Goal: Transaction & Acquisition: Purchase product/service

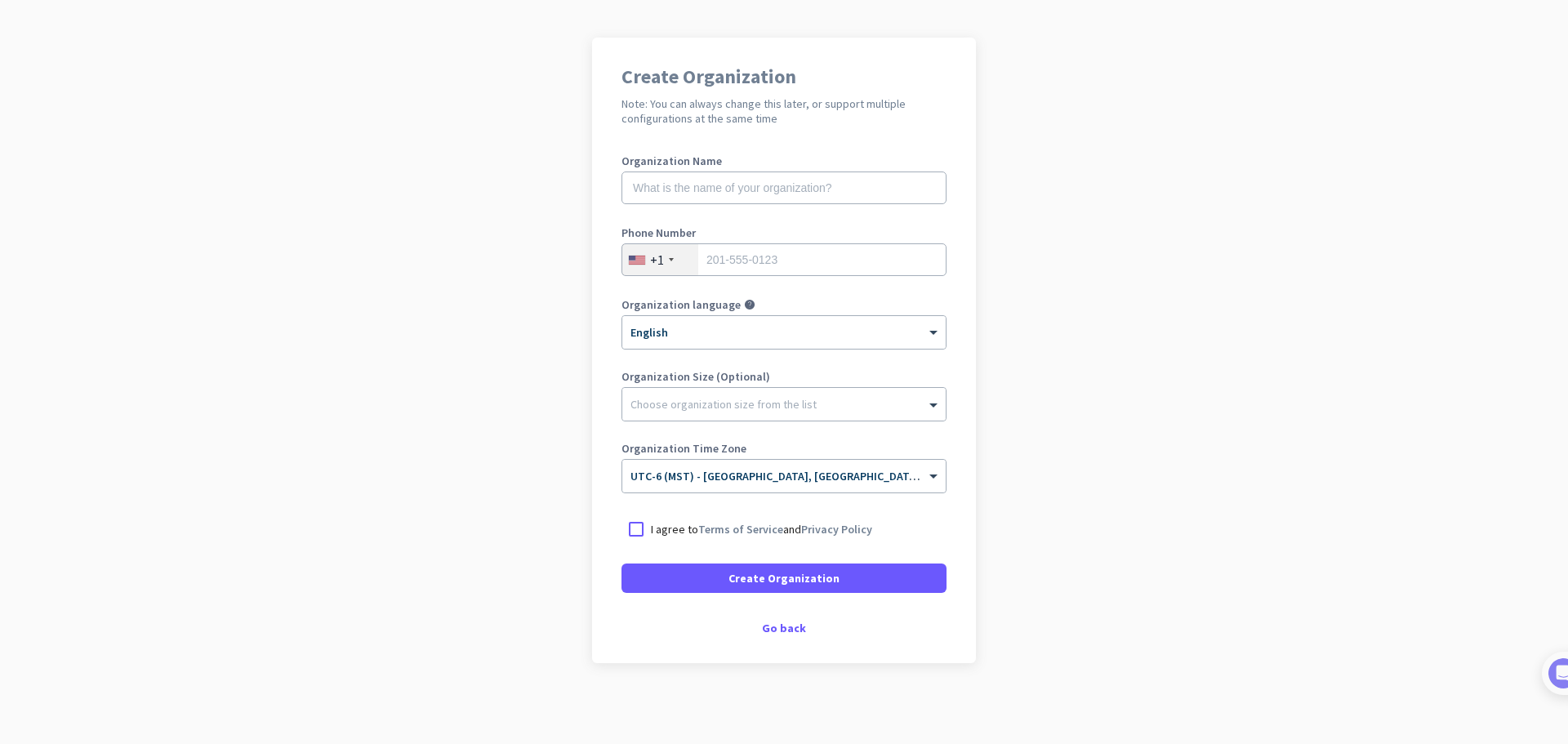
scroll to position [95, 0]
click at [780, 629] on div "Go back" at bounding box center [783, 626] width 325 height 12
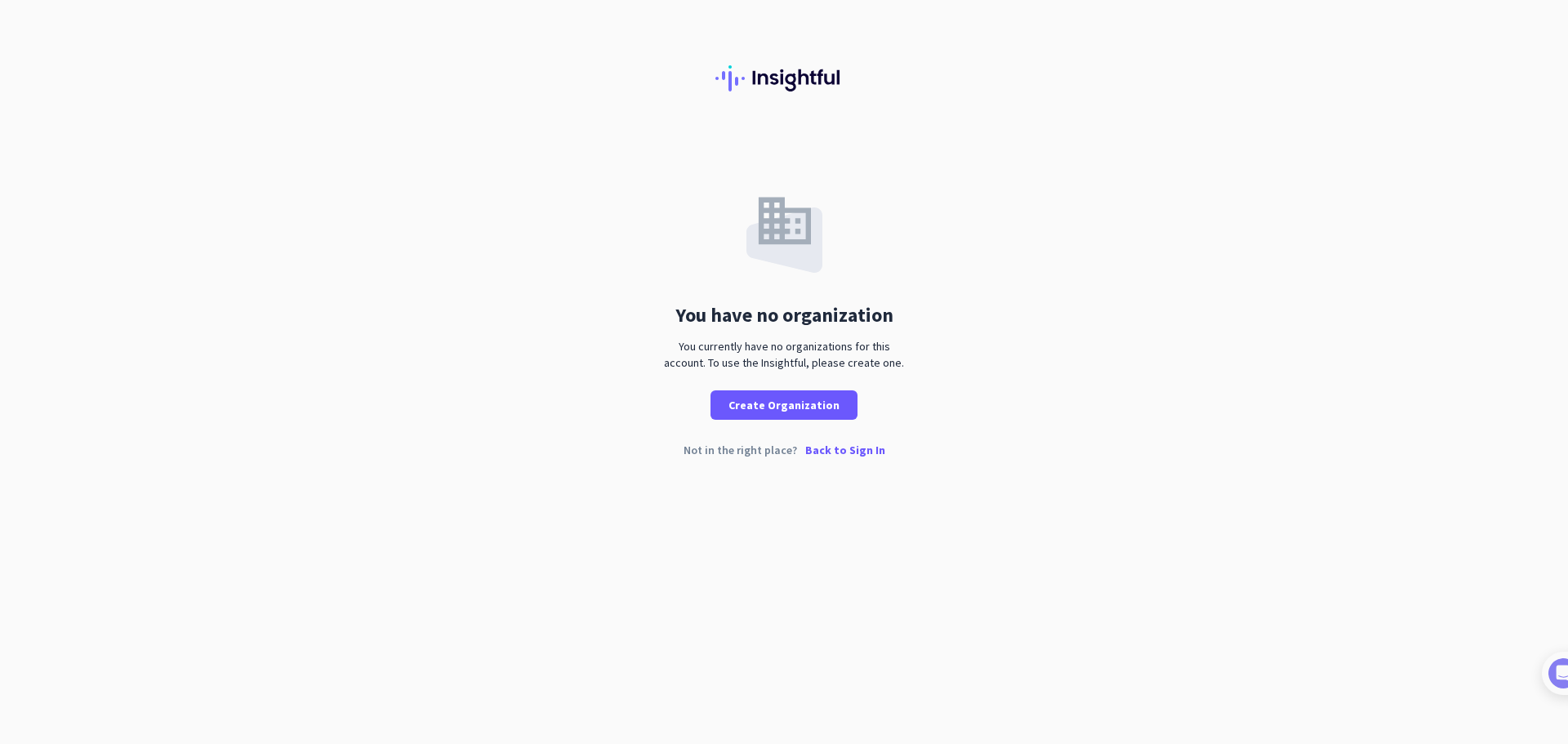
click at [840, 454] on p "Back to Sign In" at bounding box center [845, 450] width 80 height 12
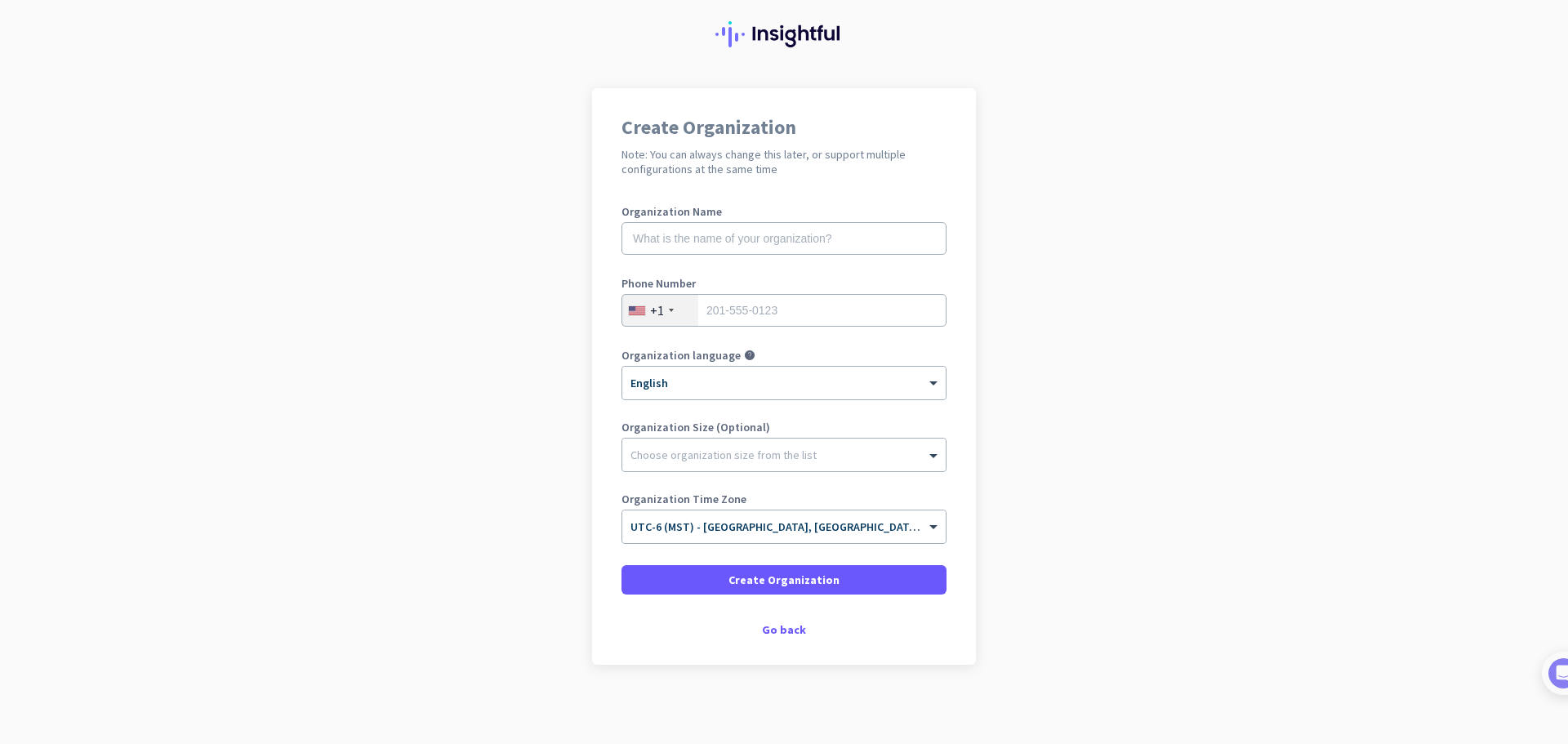
scroll to position [46, 0]
click at [873, 454] on div at bounding box center [783, 447] width 323 height 16
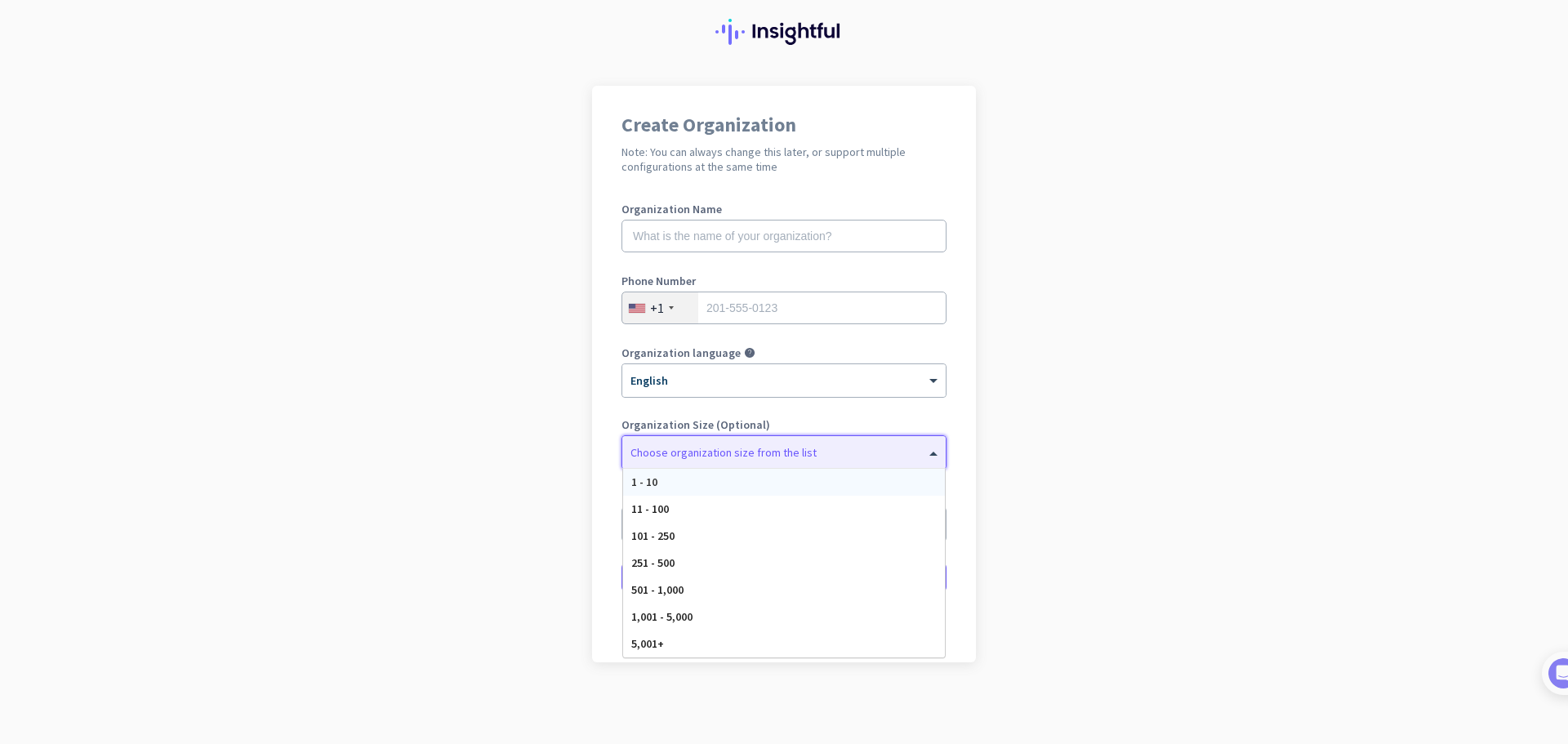
click at [866, 480] on div "1 - 10" at bounding box center [784, 482] width 322 height 27
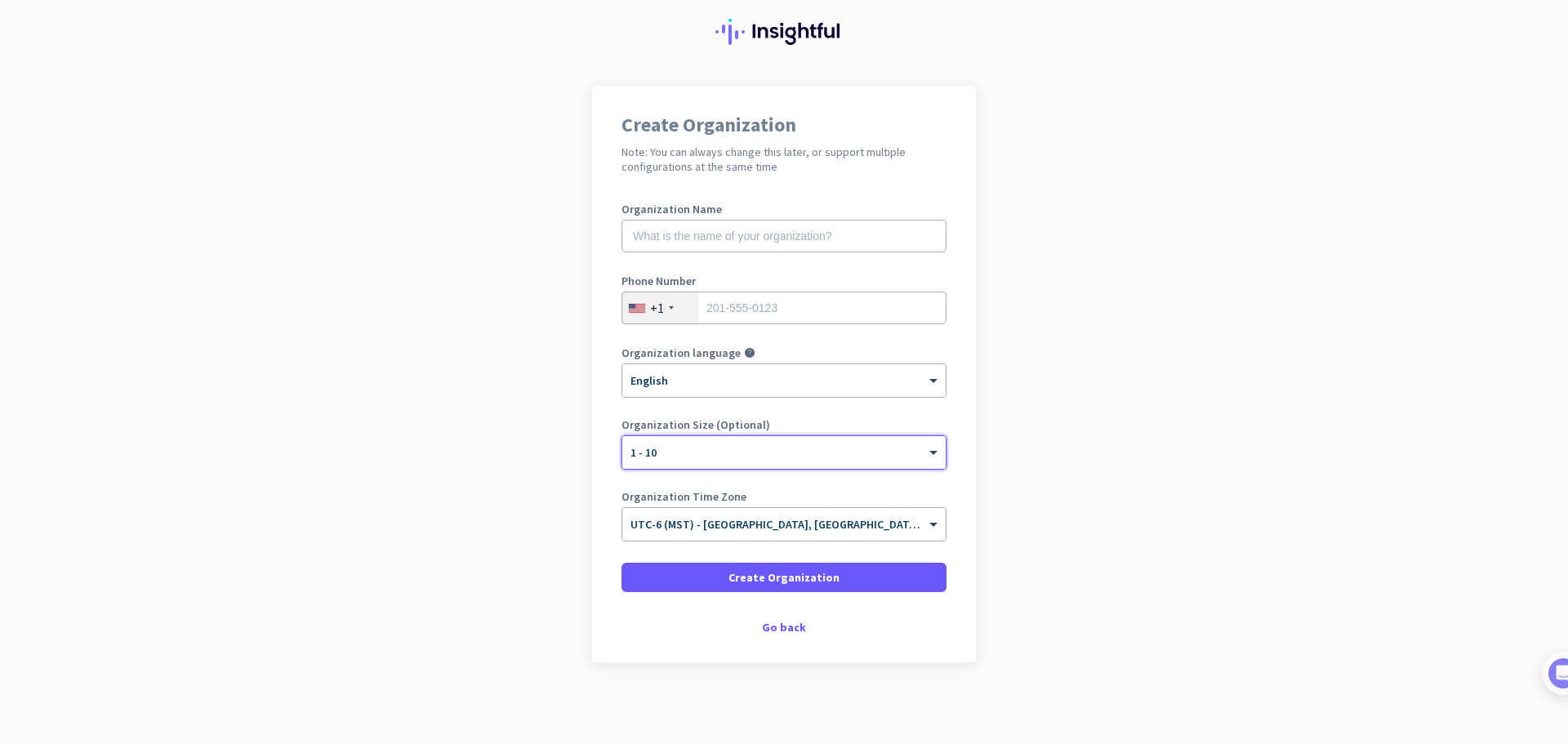
click at [813, 184] on div "Create Organization Note: You can always change this later, or support multiple…" at bounding box center [784, 374] width 384 height 576
click at [764, 229] on input "text" at bounding box center [783, 236] width 325 height 33
type input "[PERSON_NAME]"
click at [787, 624] on div "Go back" at bounding box center [783, 626] width 325 height 12
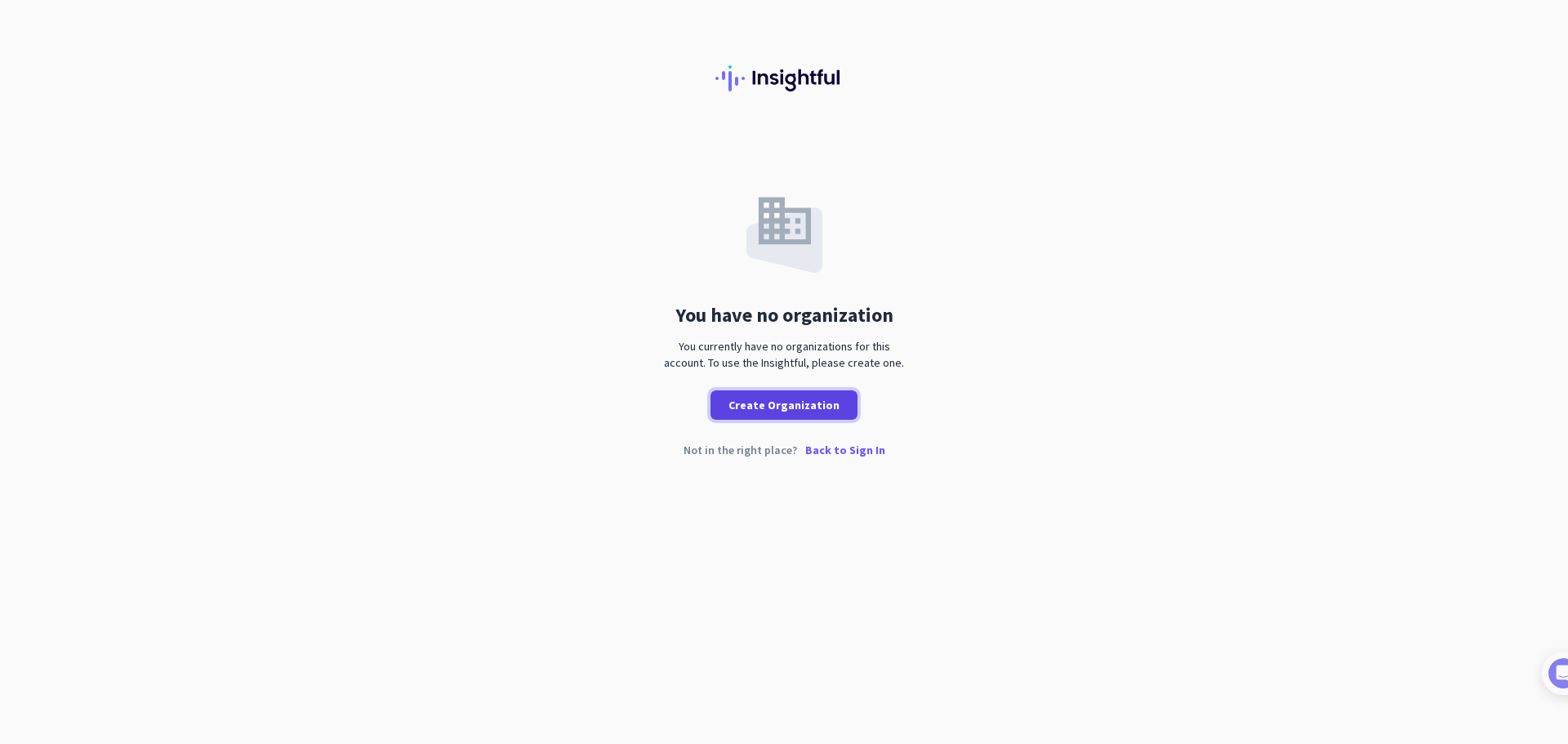
click at [787, 409] on span "Create Organization" at bounding box center [783, 405] width 111 height 16
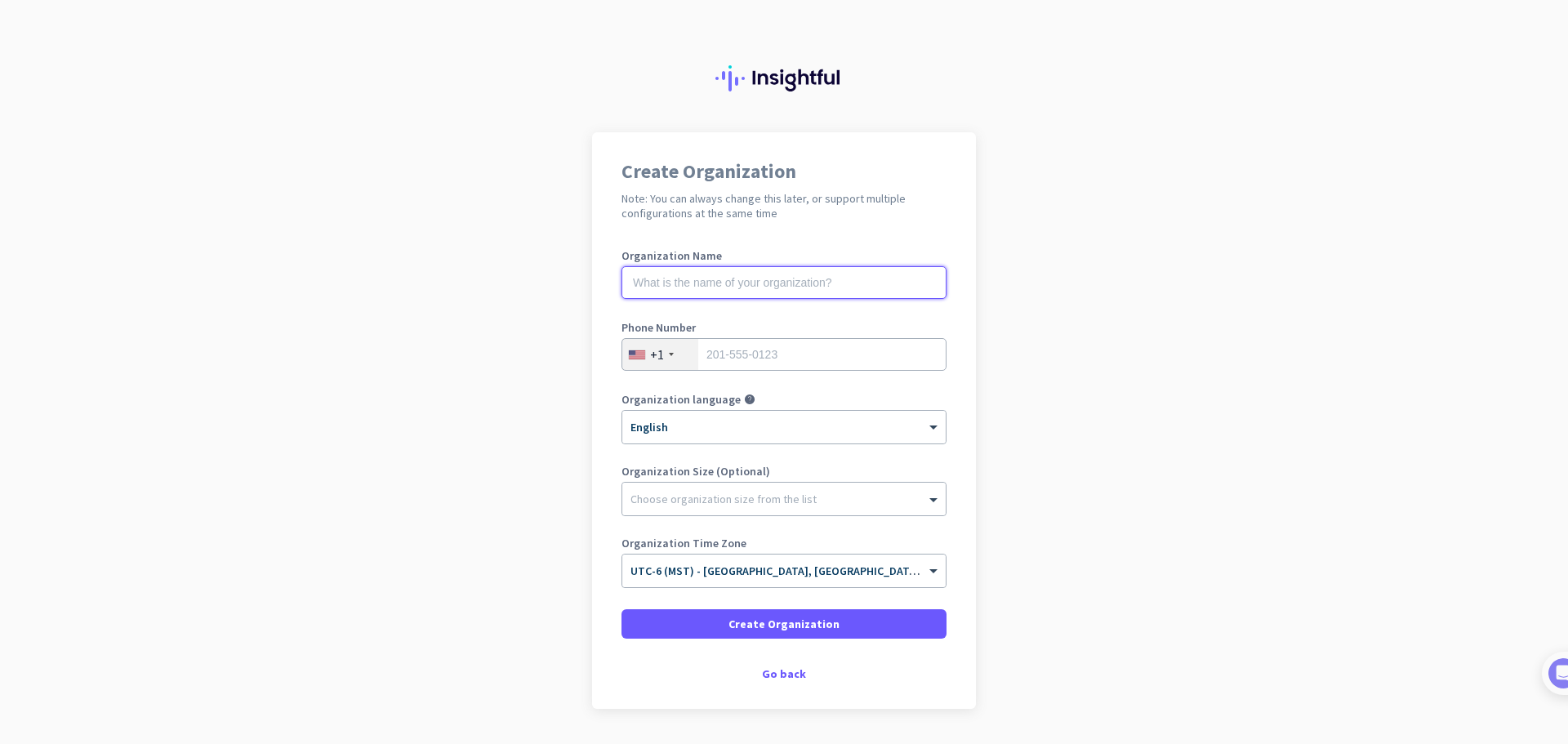
click at [754, 280] on input "text" at bounding box center [783, 282] width 325 height 33
type input "[PERSON_NAME]"
type input "7809828376"
click at [739, 494] on div at bounding box center [783, 494] width 323 height 16
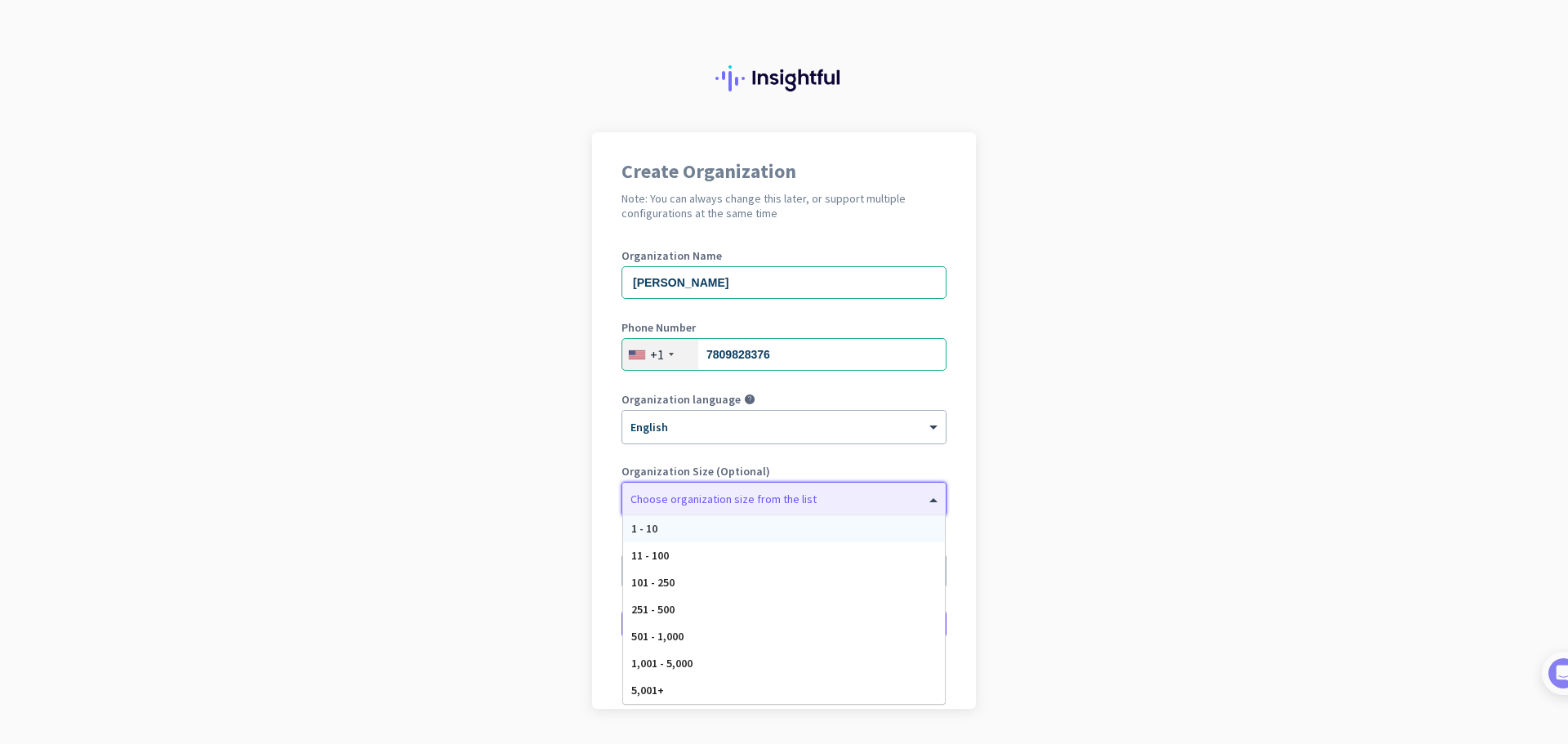
click at [736, 523] on div "1 - 10" at bounding box center [784, 528] width 322 height 27
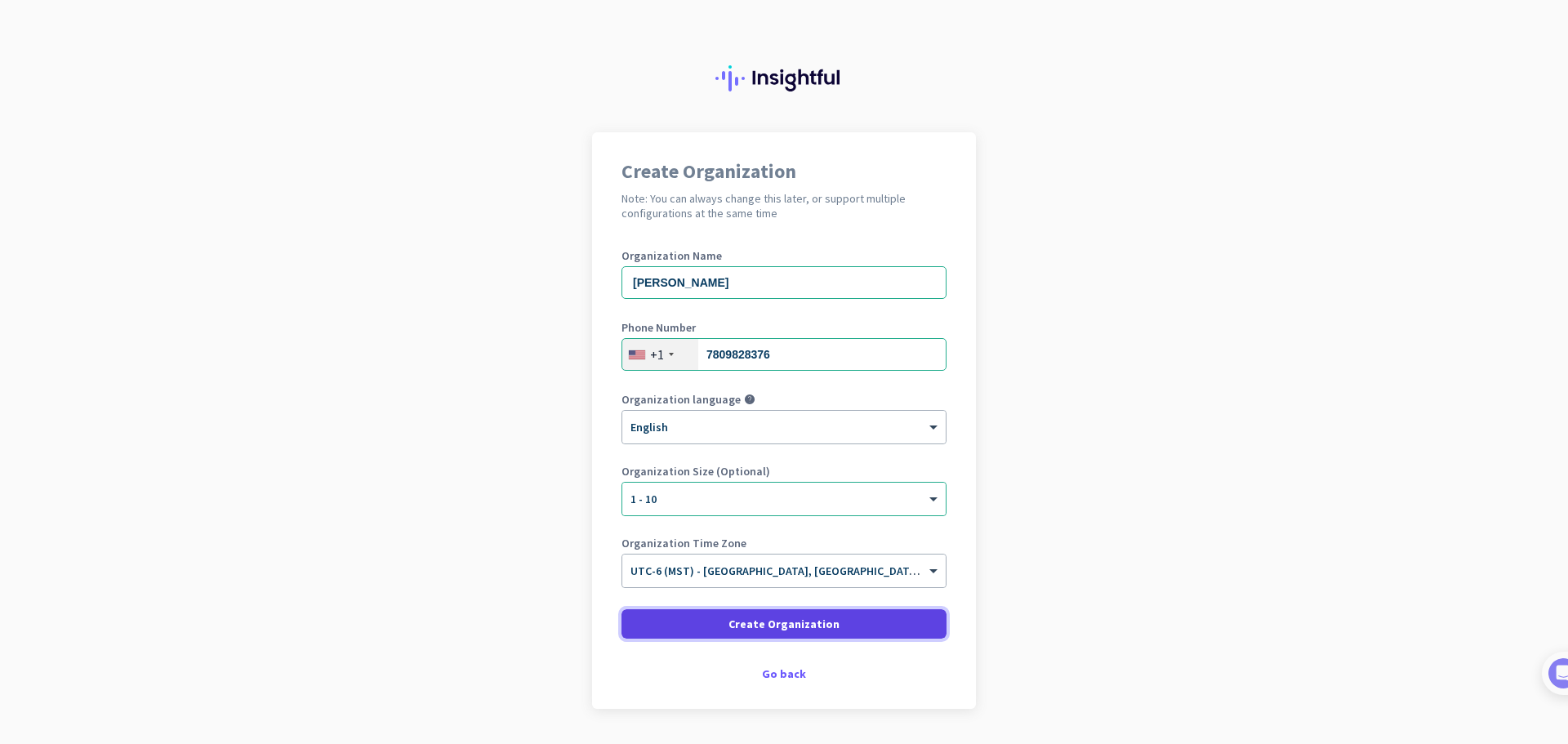
click at [834, 619] on span at bounding box center [783, 624] width 325 height 40
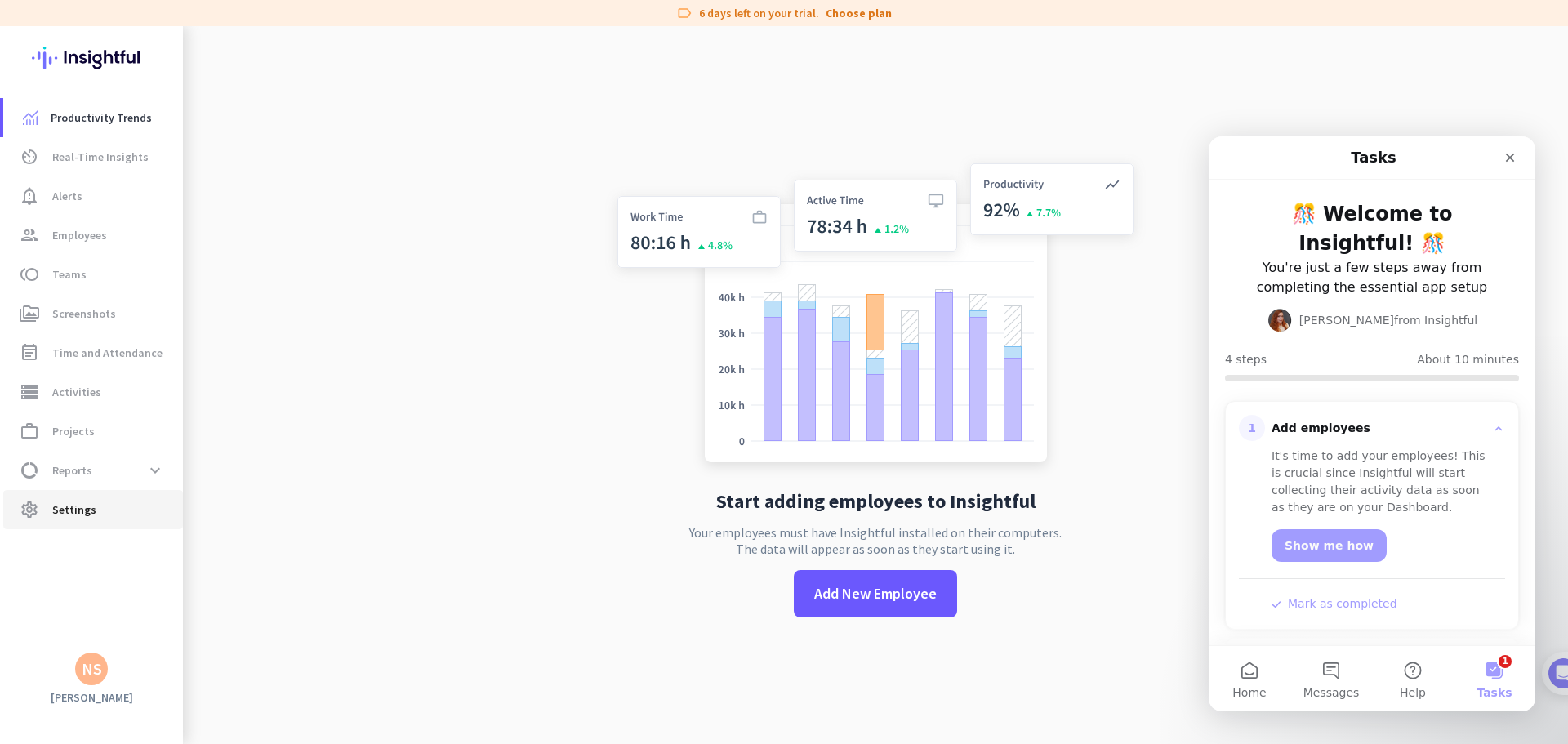
click at [59, 503] on span "Settings" at bounding box center [74, 509] width 44 height 19
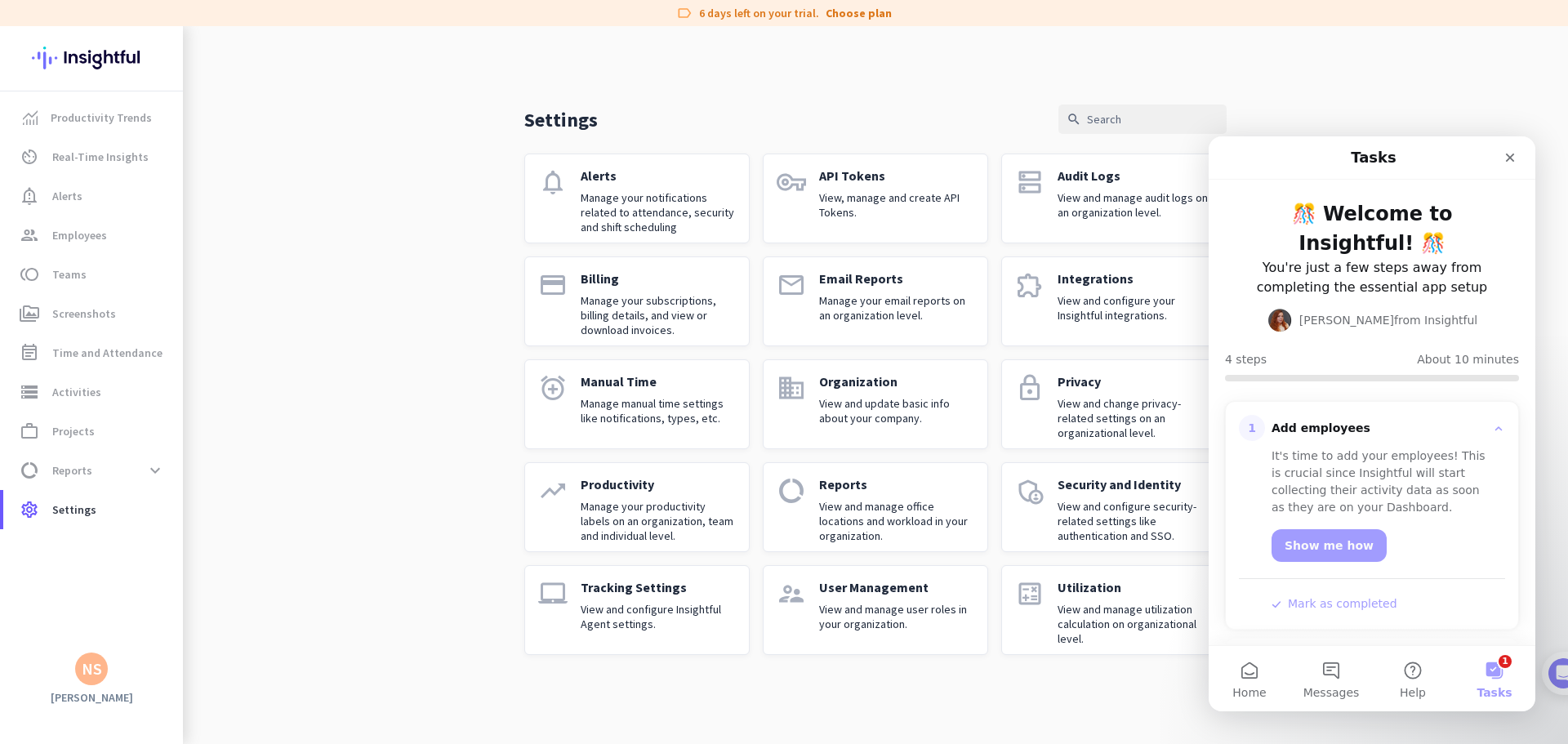
click at [652, 303] on p "Manage your subscriptions, billing details, and view or download invoices." at bounding box center [658, 315] width 155 height 44
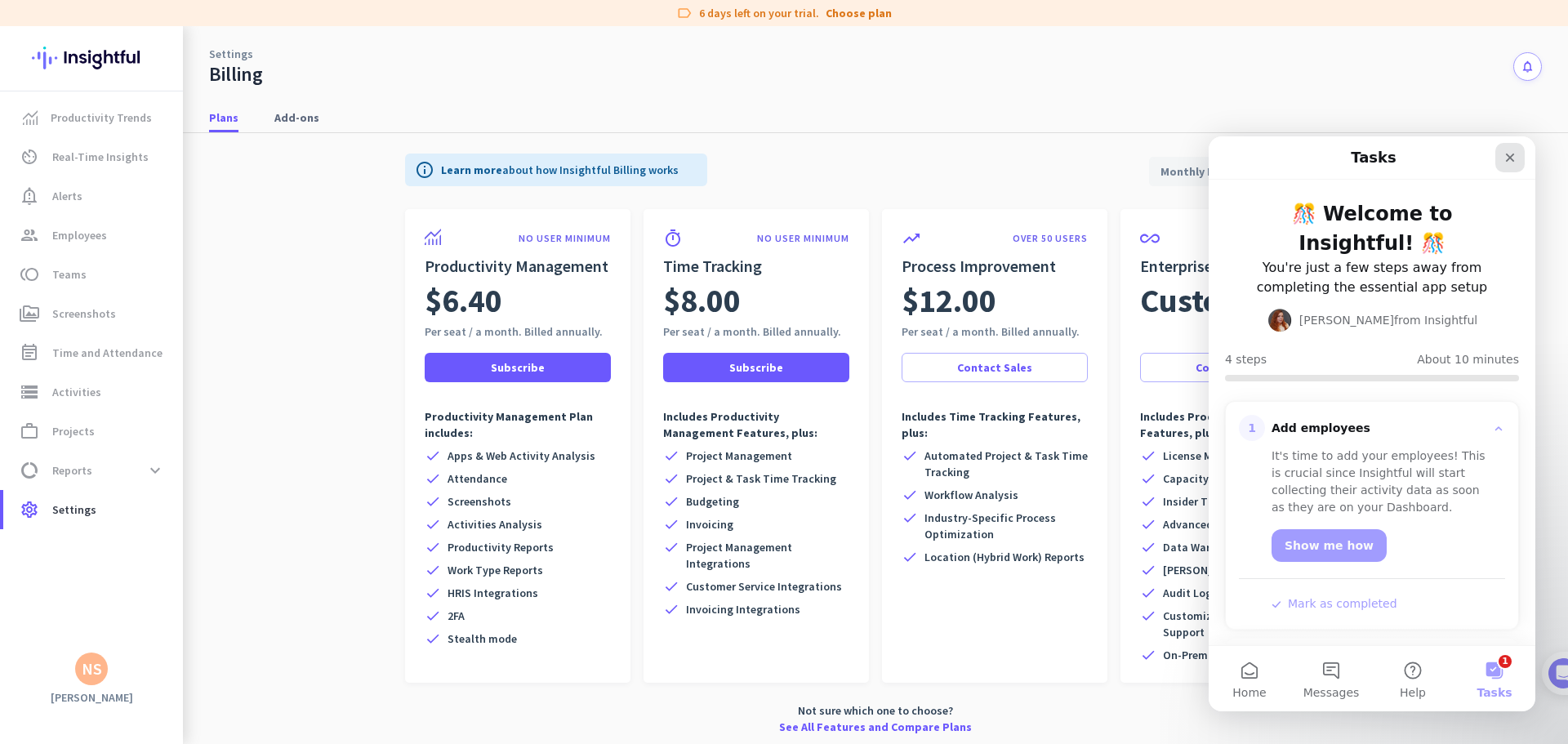
click at [1515, 162] on icon "Close" at bounding box center [1510, 158] width 14 height 13
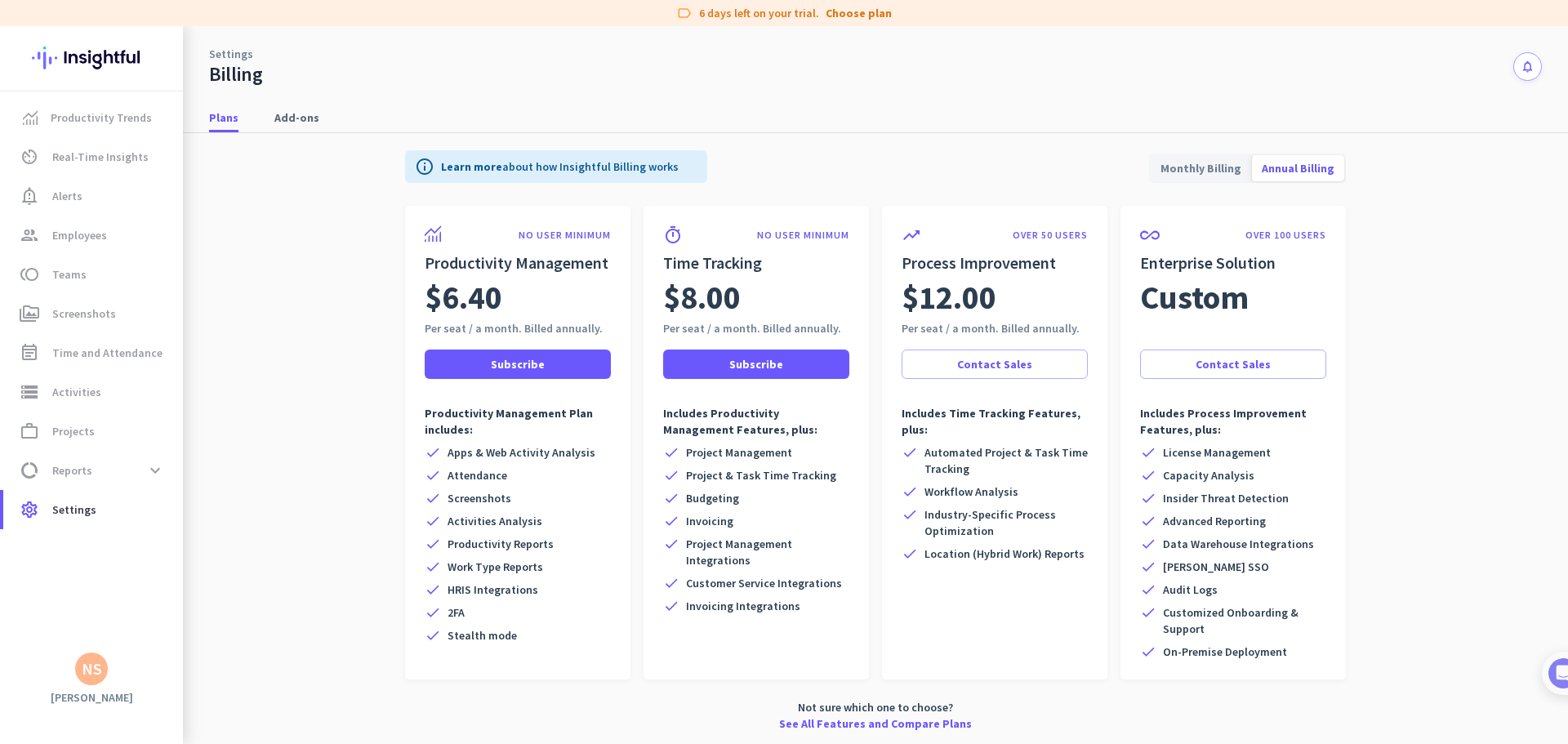
scroll to position [4, 0]
click at [1299, 173] on span "Annual Billing" at bounding box center [1298, 167] width 93 height 40
click at [1299, 171] on span "Annual Billing" at bounding box center [1298, 167] width 93 height 40
click at [1287, 162] on span "Annual Billing" at bounding box center [1298, 167] width 93 height 40
click at [1212, 160] on span "Monthly Billing" at bounding box center [1201, 167] width 100 height 40
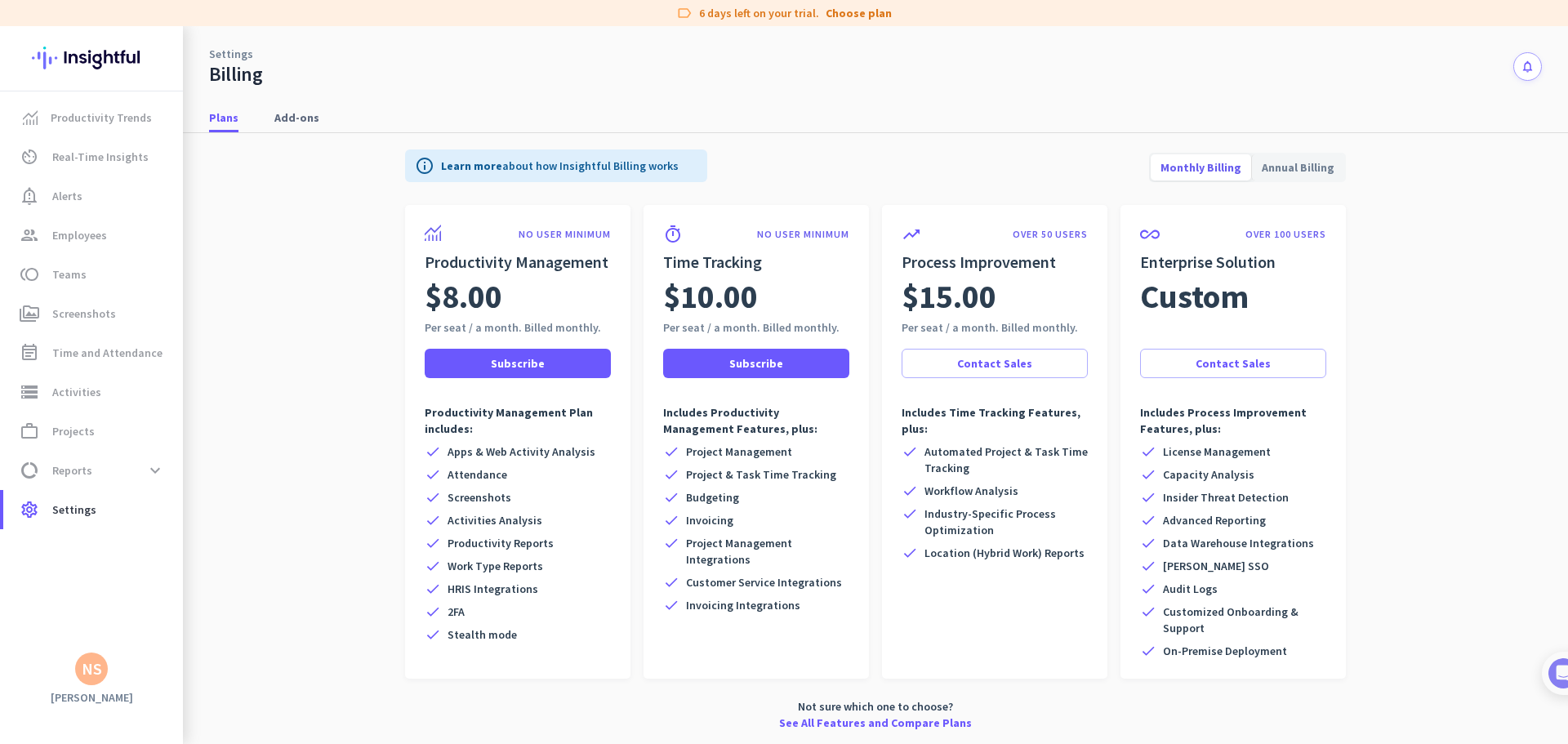
click at [1521, 62] on icon "notifications" at bounding box center [1527, 66] width 14 height 13
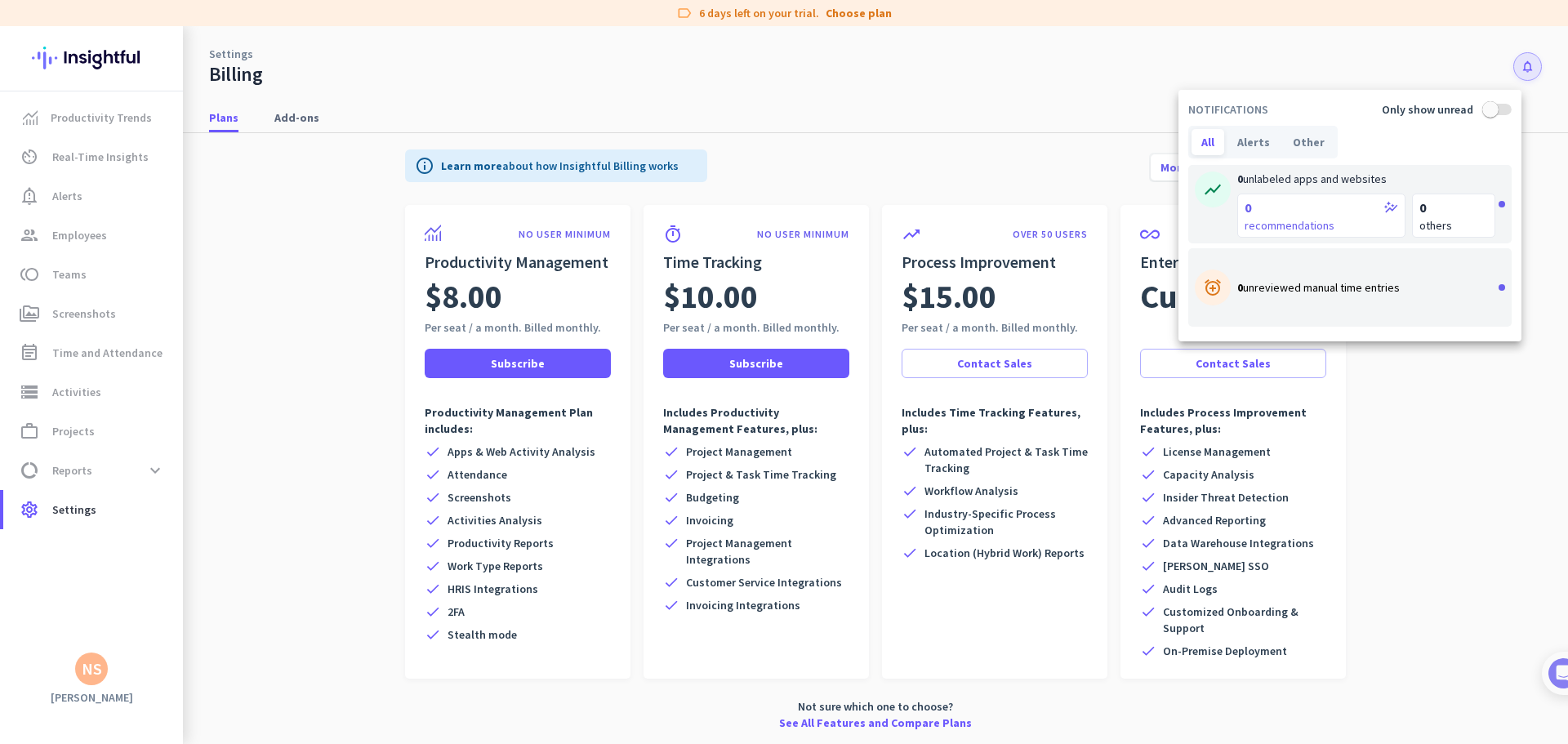
click at [1034, 145] on div at bounding box center [784, 372] width 1568 height 744
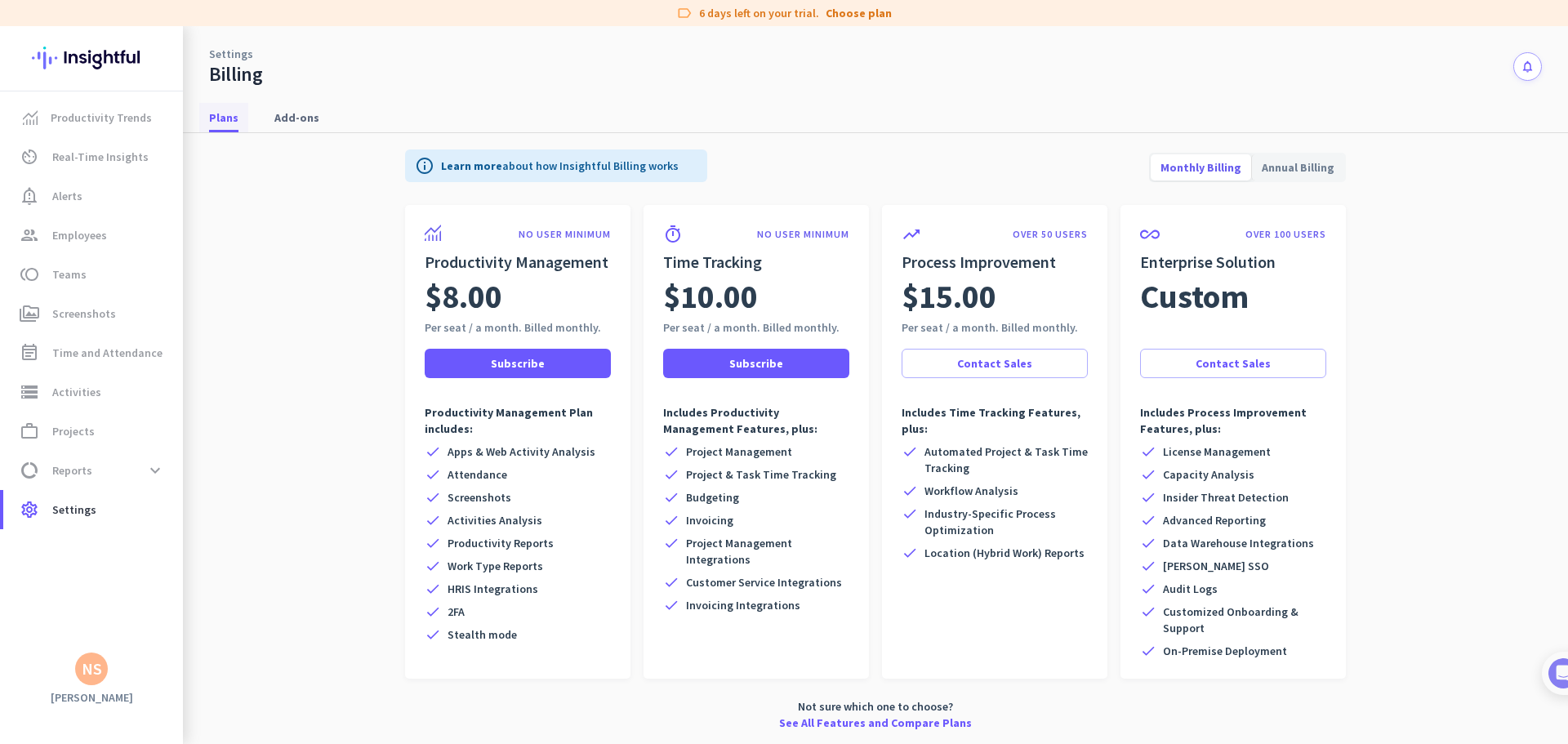
click at [222, 115] on span "Plans" at bounding box center [224, 117] width 29 height 16
click at [1488, 560] on app-billing-plan-tab "info Learn more about how Insightful Billing works Monthly Billing Annual Billi…" at bounding box center [876, 437] width 1333 height 615
click at [1308, 169] on span "Annual Billing" at bounding box center [1298, 167] width 93 height 40
click at [1252, 164] on span "Annual Billing" at bounding box center [1298, 167] width 93 height 40
click at [880, 723] on link "See All Features and Compare Plans" at bounding box center [876, 722] width 193 height 16
